Goal: Task Accomplishment & Management: Manage account settings

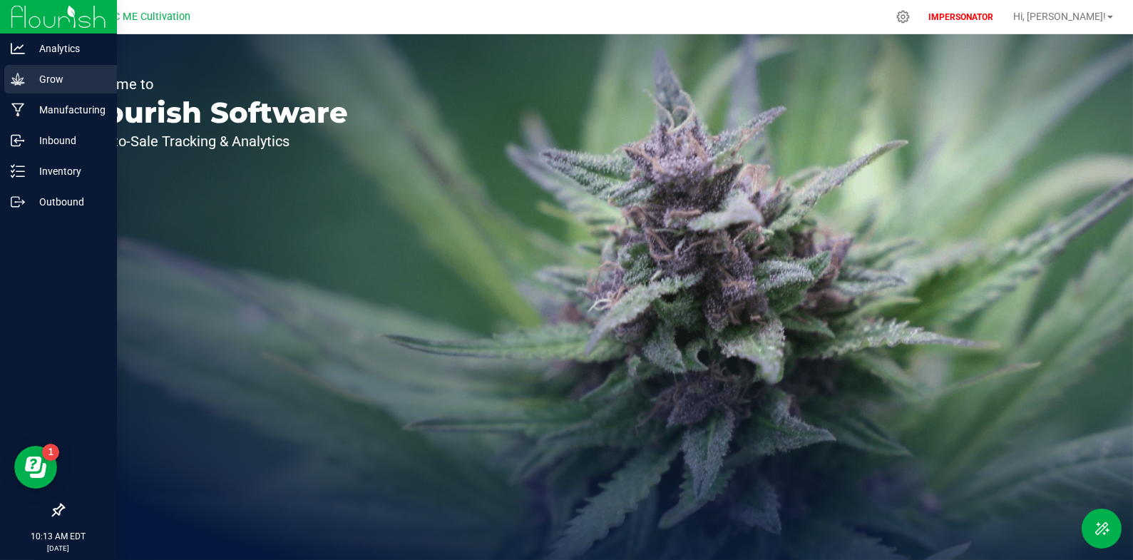
click at [38, 79] on p "Grow" at bounding box center [68, 79] width 86 height 17
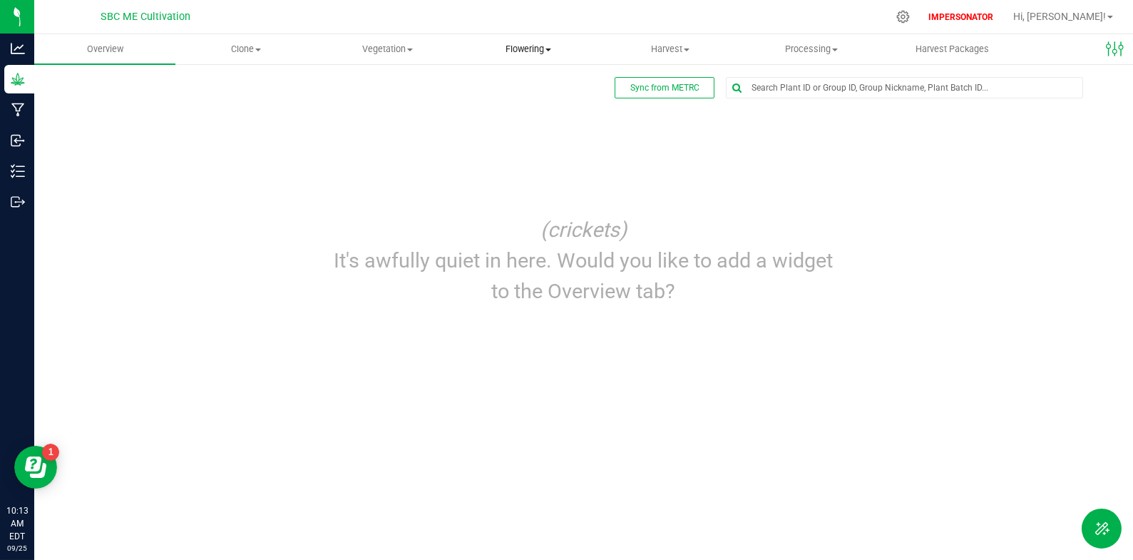
click at [533, 46] on span "Flowering" at bounding box center [528, 49] width 140 height 13
click at [513, 114] on span "Flowering plants" at bounding box center [515, 120] width 115 height 12
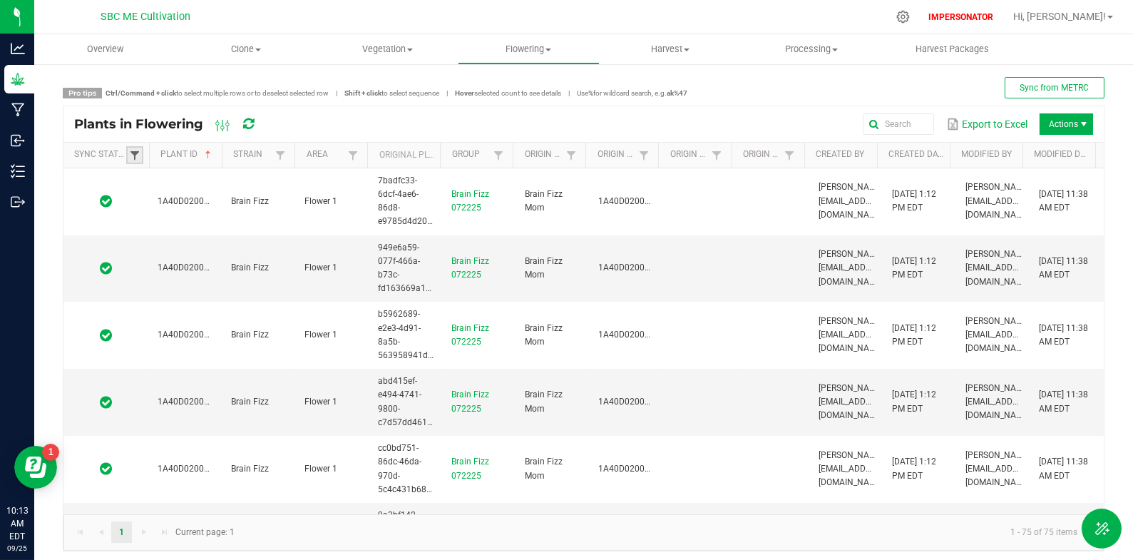
click at [138, 155] on span at bounding box center [134, 155] width 11 height 11
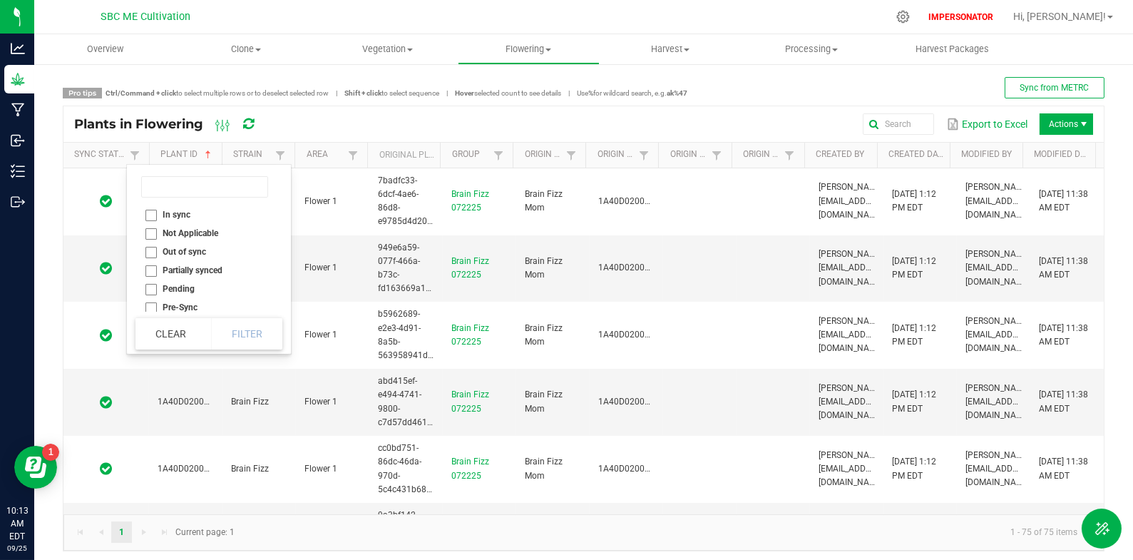
click at [152, 249] on li "Out of sync" at bounding box center [204, 251] width 138 height 19
checkbox sync "true"
click at [257, 339] on button "Filter" at bounding box center [246, 333] width 71 height 31
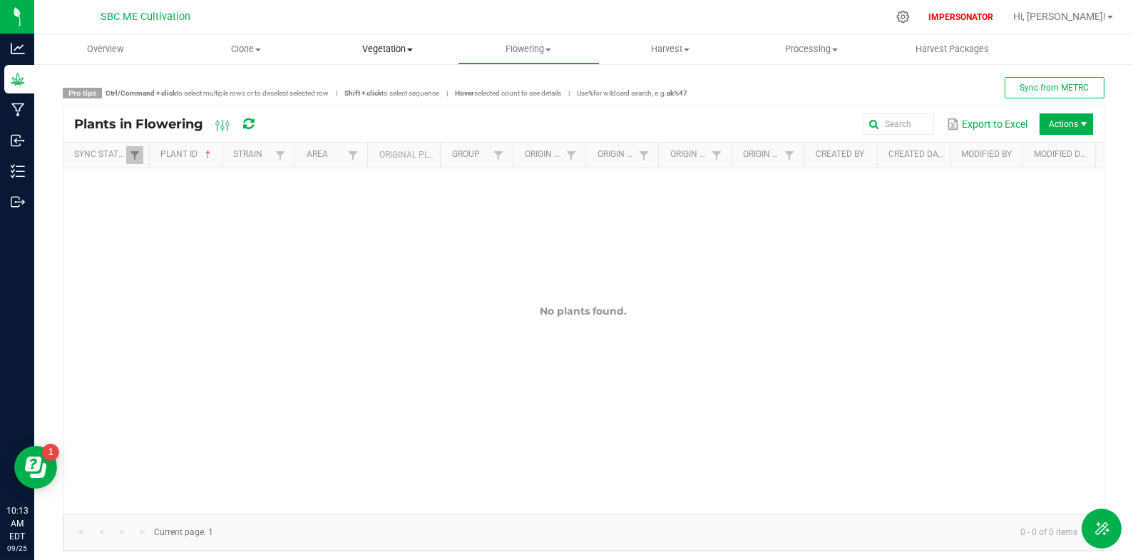
click at [396, 51] on span "Vegetation" at bounding box center [387, 49] width 140 height 13
click at [394, 103] on span "Veg plants" at bounding box center [361, 103] width 88 height 12
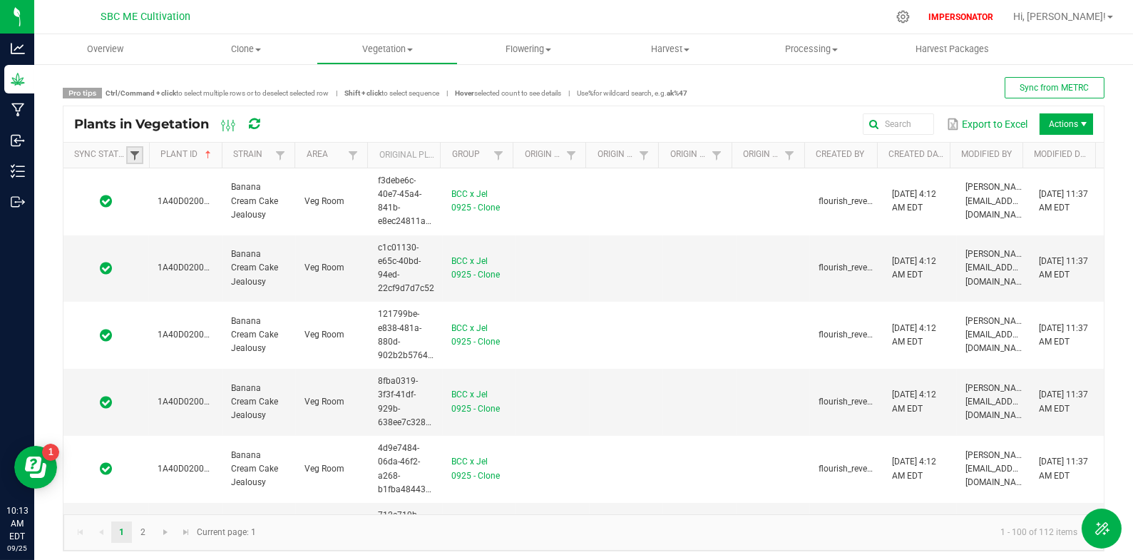
click at [136, 154] on span at bounding box center [134, 155] width 11 height 11
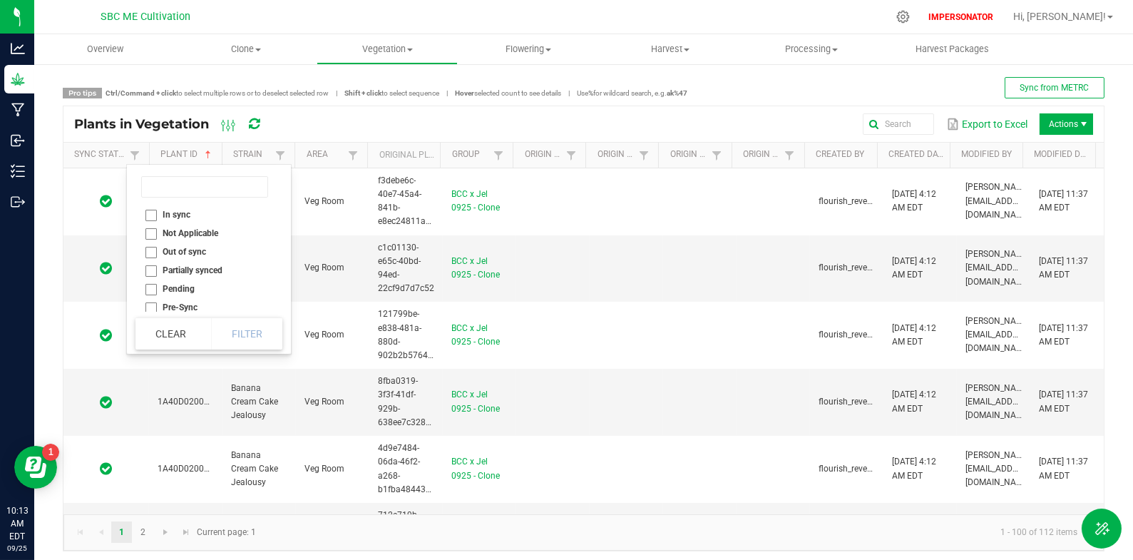
click at [153, 251] on li "Out of sync" at bounding box center [204, 251] width 138 height 19
checkbox sync "true"
click at [238, 324] on button "Filter" at bounding box center [246, 333] width 71 height 31
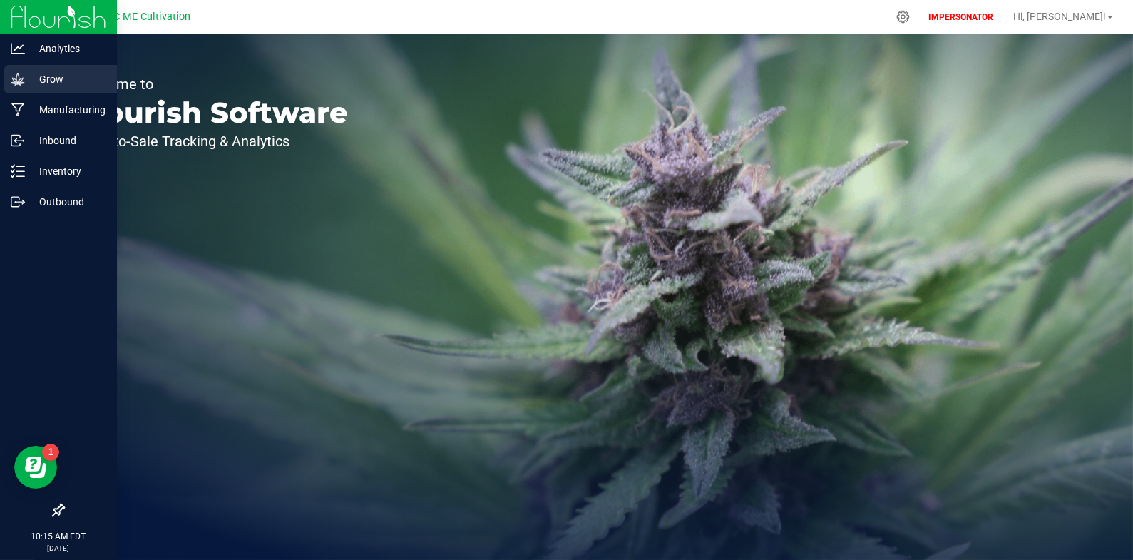
click at [19, 81] on icon at bounding box center [18, 79] width 14 height 14
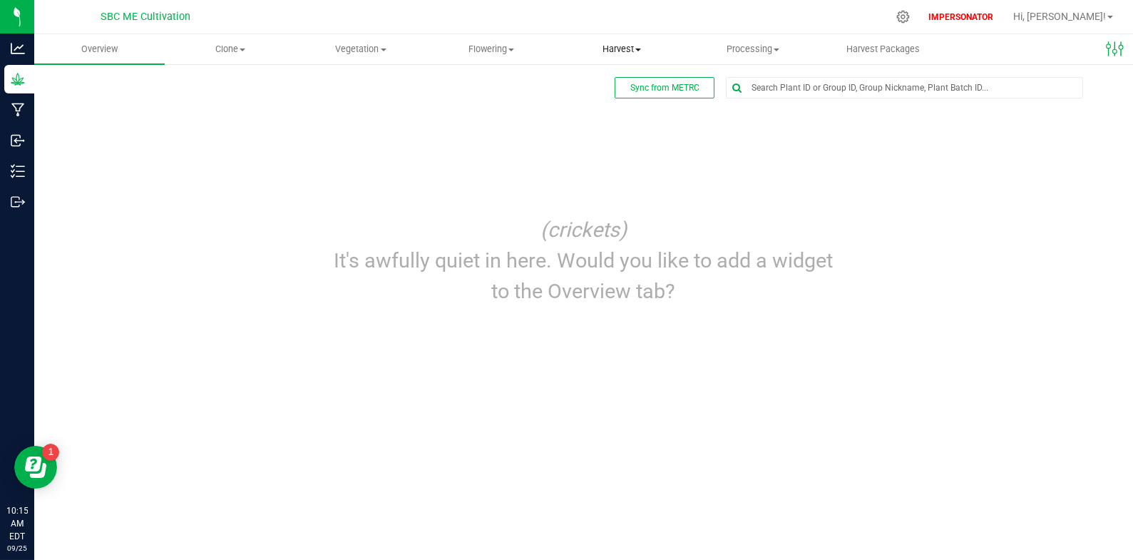
click at [607, 48] on span "Harvest" at bounding box center [621, 49] width 129 height 13
click at [605, 80] on span "Harvests" at bounding box center [596, 86] width 79 height 12
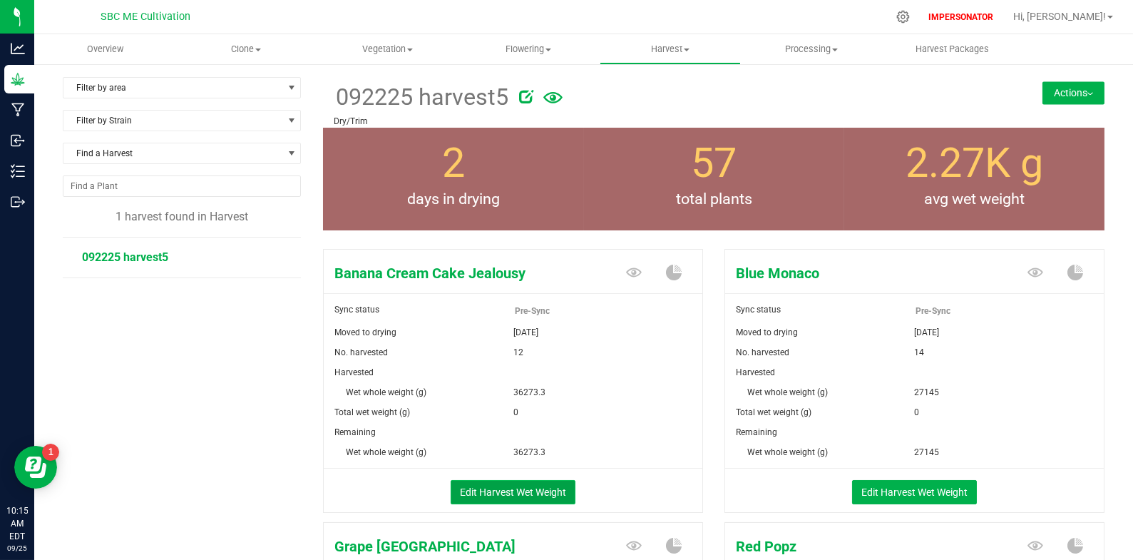
click at [541, 489] on button "Edit Harvest Wet Weight" at bounding box center [513, 492] width 125 height 24
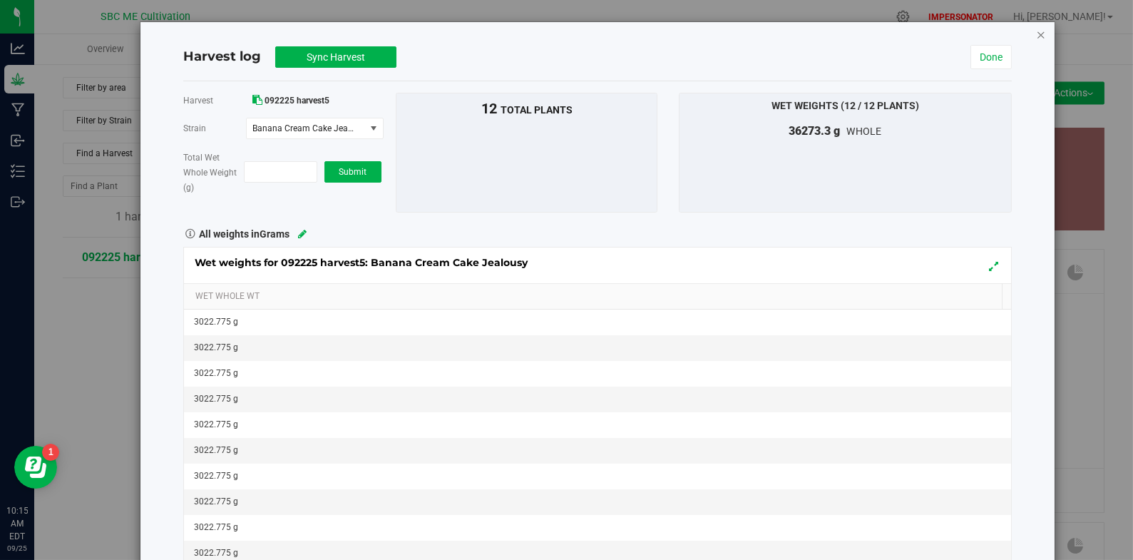
click at [1036, 33] on icon "button" at bounding box center [1041, 34] width 10 height 17
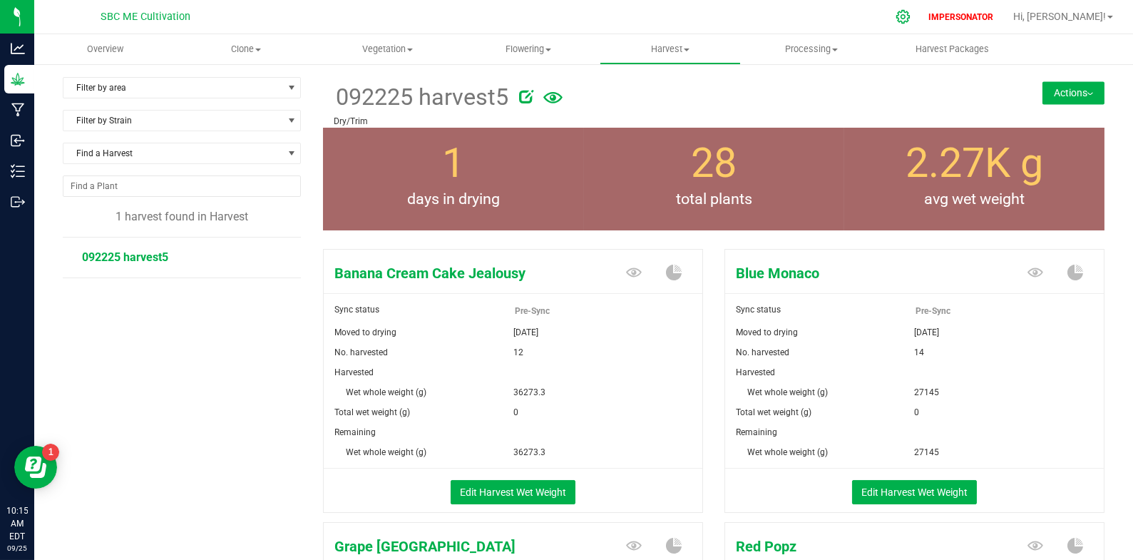
click at [910, 14] on icon at bounding box center [902, 16] width 15 height 15
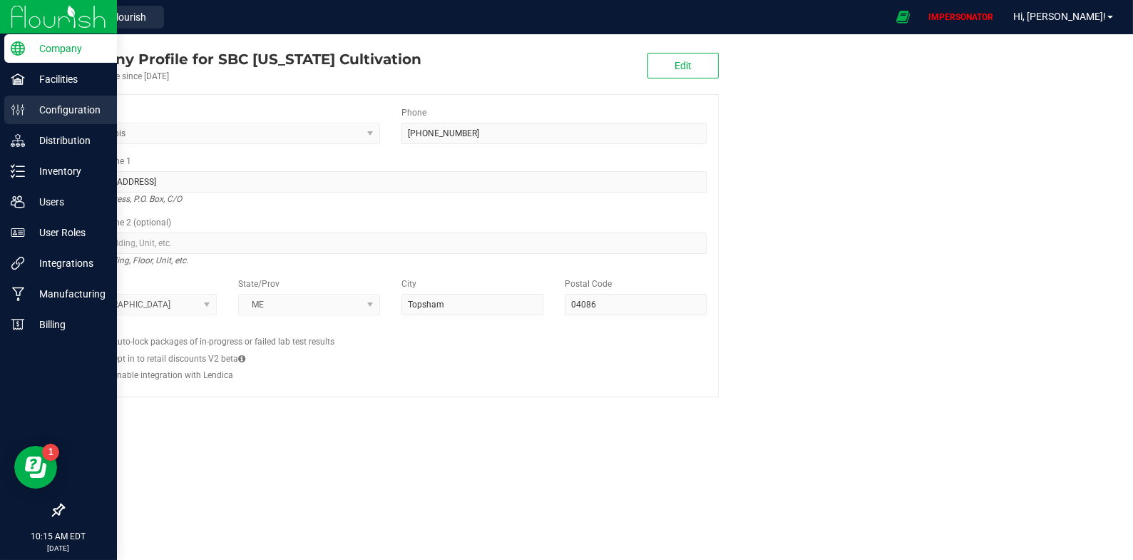
click at [71, 109] on p "Configuration" at bounding box center [68, 109] width 86 height 17
